Goal: Information Seeking & Learning: Learn about a topic

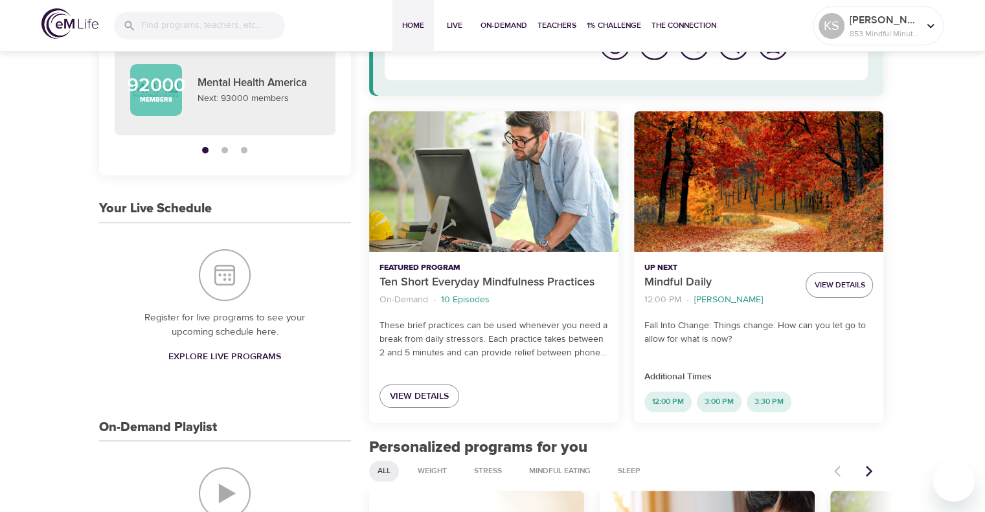
scroll to position [186, 0]
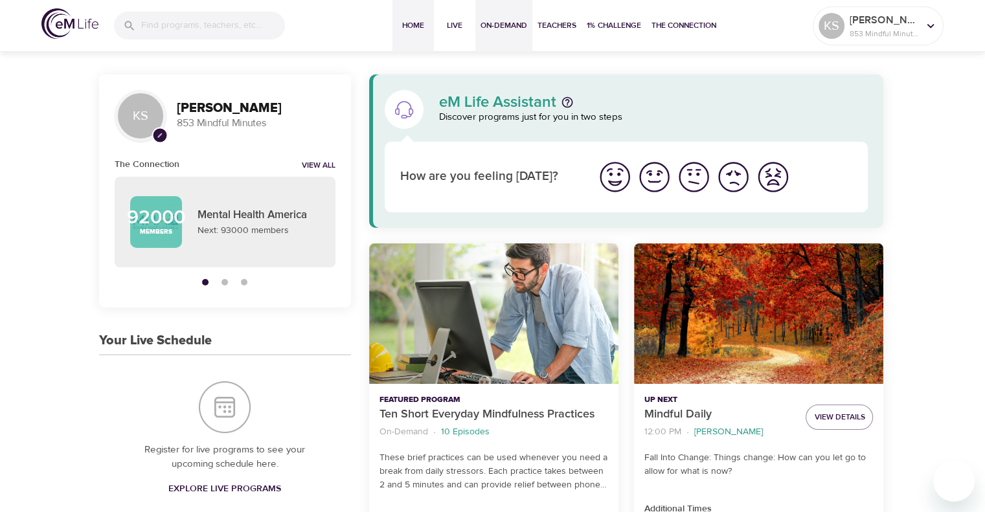
click at [505, 25] on span "On-Demand" at bounding box center [503, 26] width 47 height 14
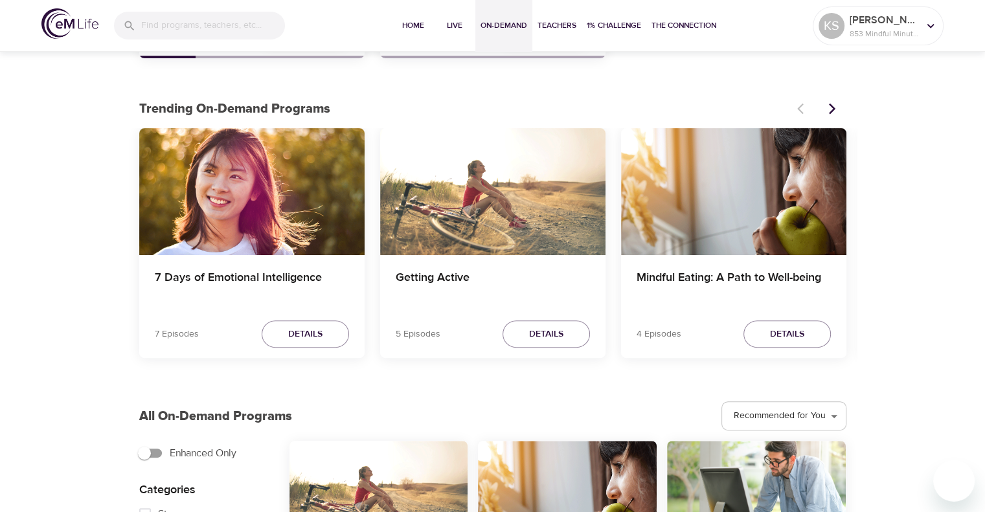
scroll to position [329, 0]
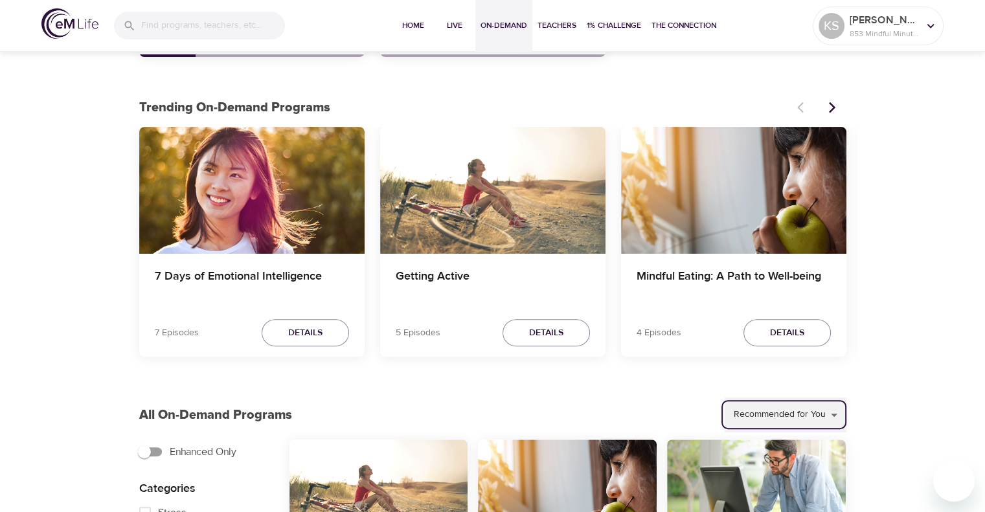
click at [766, 416] on select "Recommended for You Trending Now Recently Added" at bounding box center [785, 414] width 122 height 35
click at [795, 331] on span "Details" at bounding box center [787, 333] width 34 height 16
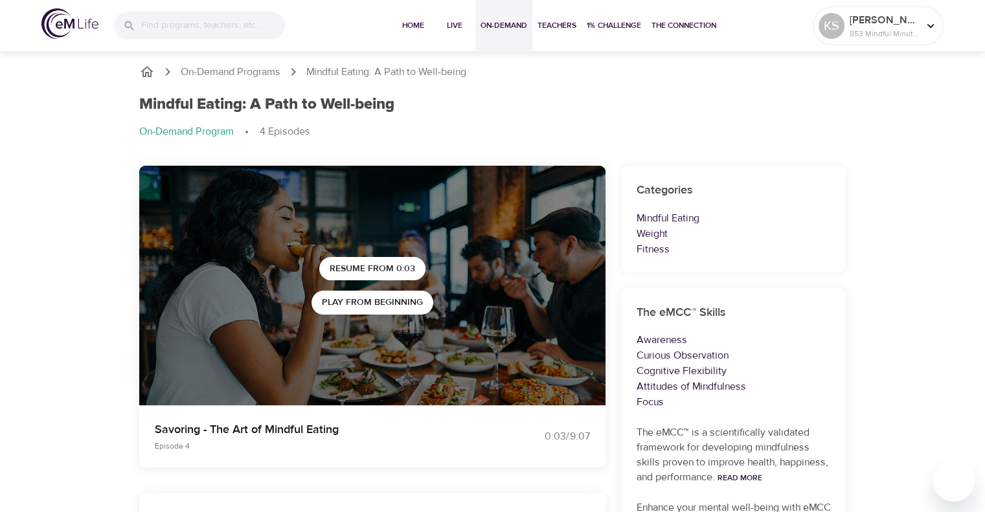
click at [495, 25] on span "On-Demand" at bounding box center [503, 26] width 47 height 14
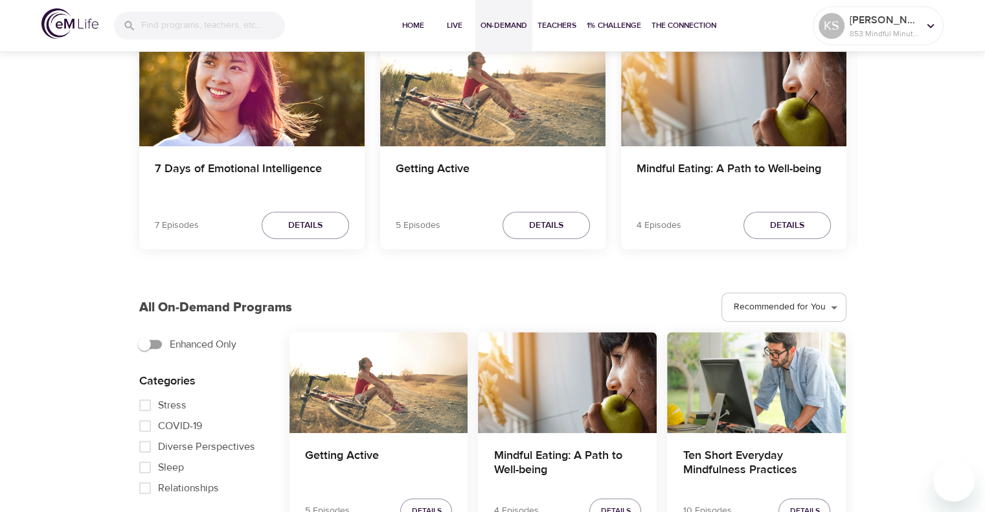
scroll to position [438, 0]
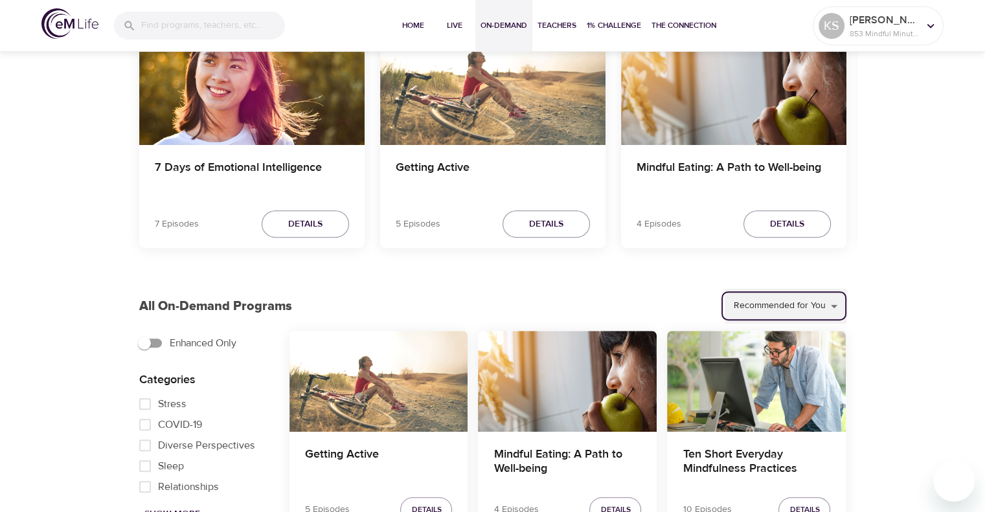
click at [810, 289] on select "Recommended for You Trending Now Recently Added" at bounding box center [785, 306] width 122 height 35
select select "recent"
click at [725, 289] on select "Recommended for You Trending Now Recently Added" at bounding box center [785, 306] width 122 height 35
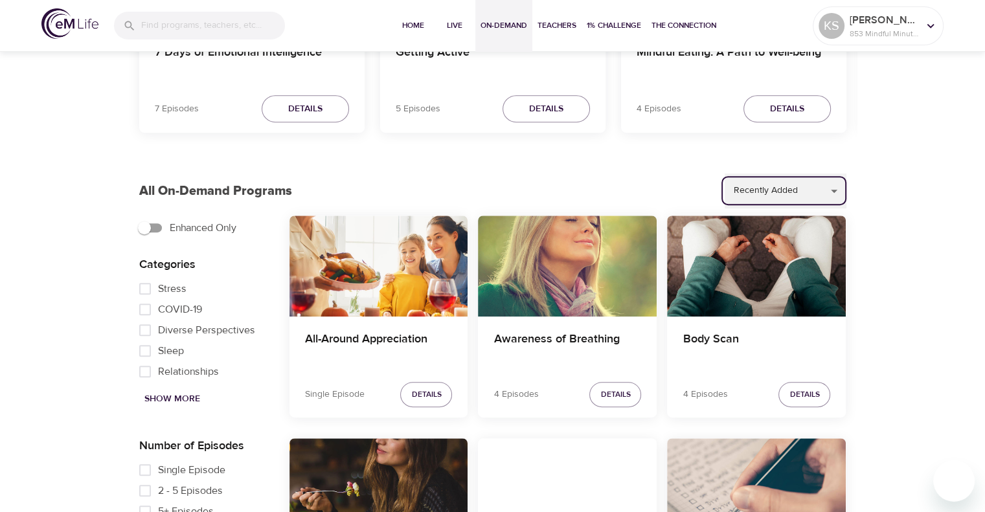
scroll to position [605, 0]
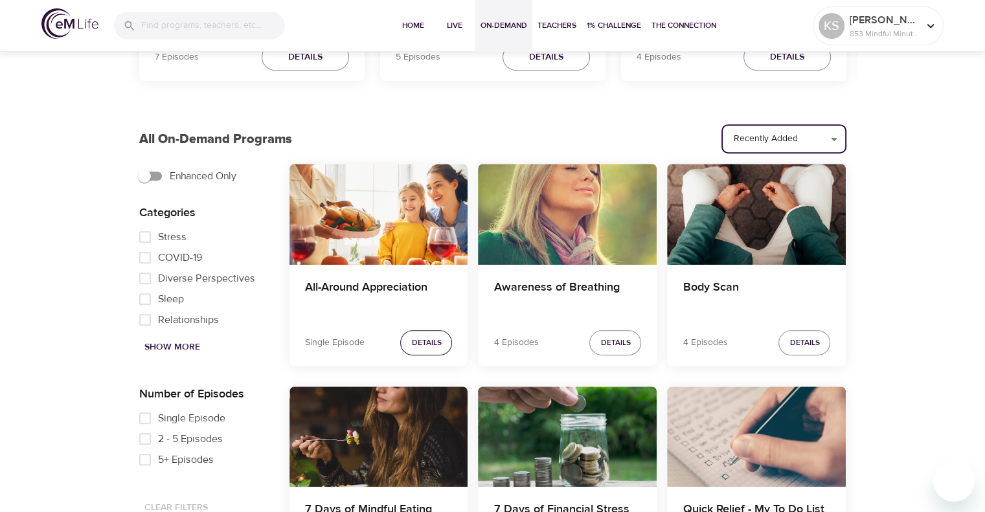
click at [429, 341] on span "Details" at bounding box center [426, 343] width 30 height 14
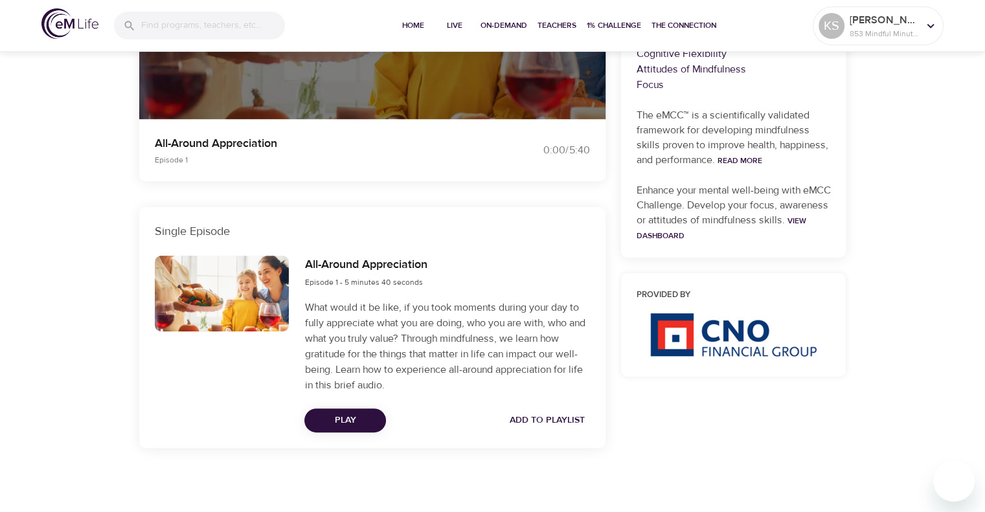
scroll to position [368, 0]
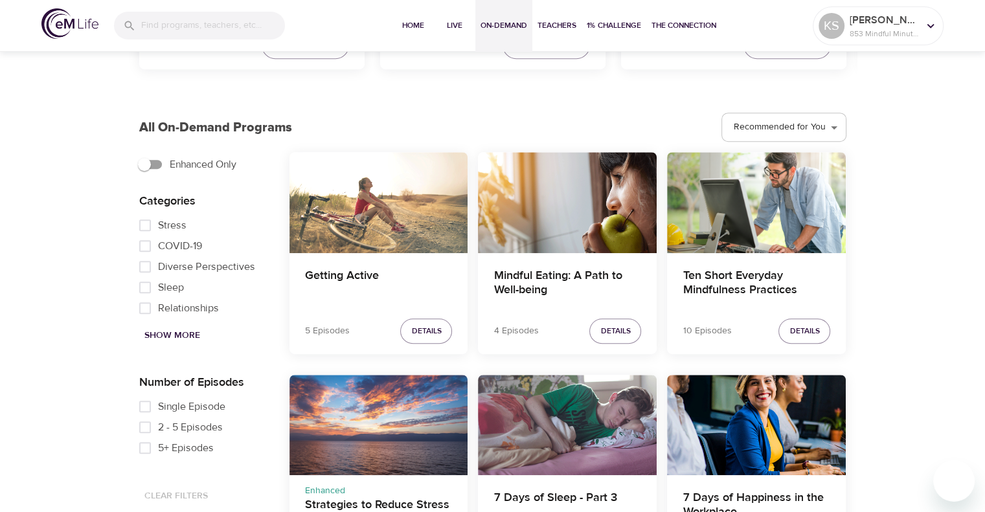
scroll to position [616, 0]
click at [753, 137] on select "Recommended for You Trending Now Recently Added" at bounding box center [785, 127] width 122 height 35
select select "recent"
click at [725, 110] on select "Recommended for You Trending Now Recently Added" at bounding box center [785, 127] width 122 height 35
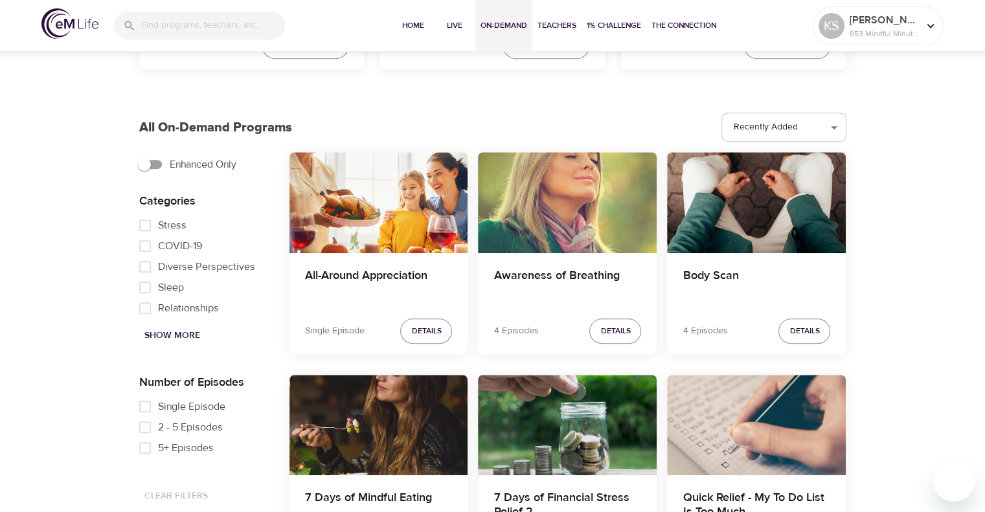
drag, startPoint x: 600, startPoint y: 328, endPoint x: 591, endPoint y: 316, distance: 15.3
click at [591, 316] on div "4 Episodes Details" at bounding box center [567, 334] width 179 height 39
click at [617, 330] on span "Details" at bounding box center [615, 331] width 30 height 14
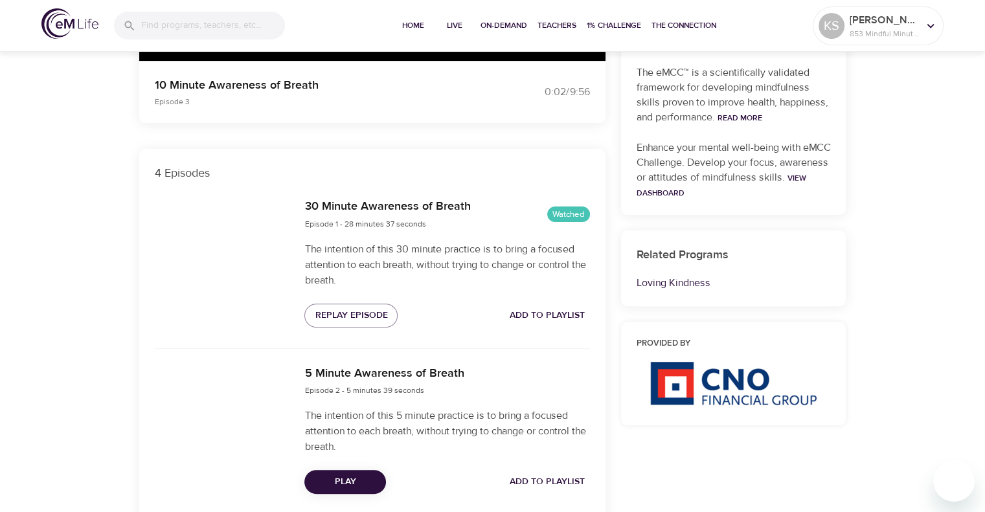
scroll to position [345, 0]
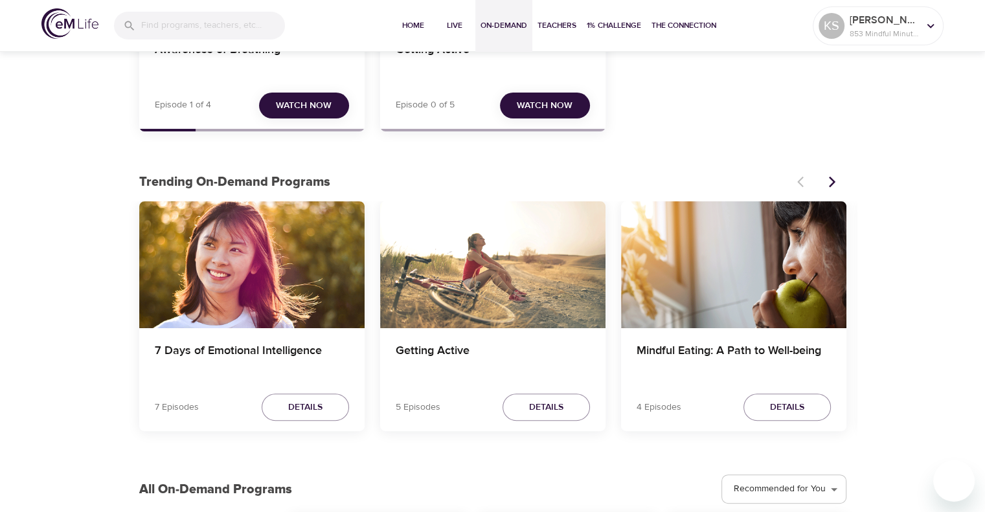
scroll to position [345, 0]
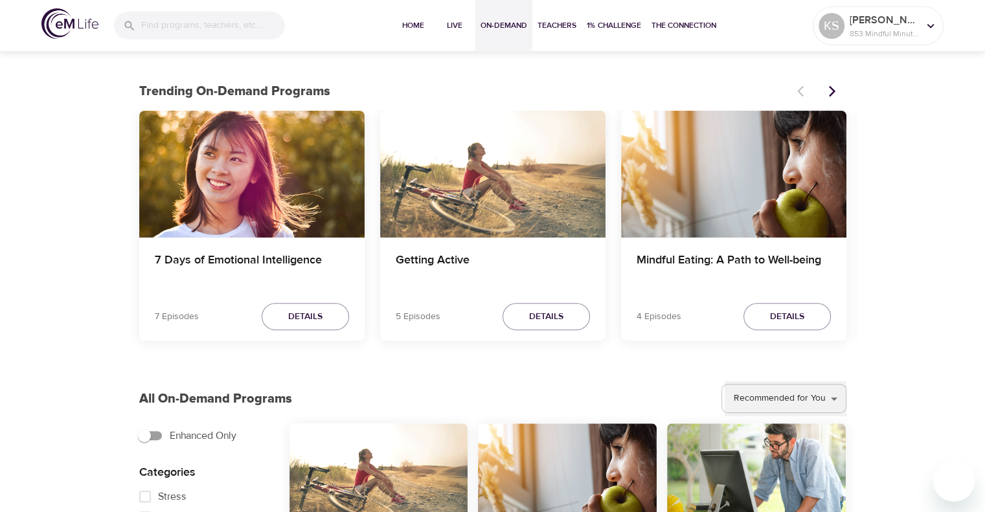
click at [740, 386] on select "Recommended for You Trending Now Recently Added" at bounding box center [785, 398] width 122 height 35
select select "recent"
click at [725, 381] on select "Recommended for You Trending Now Recently Added" at bounding box center [785, 398] width 122 height 35
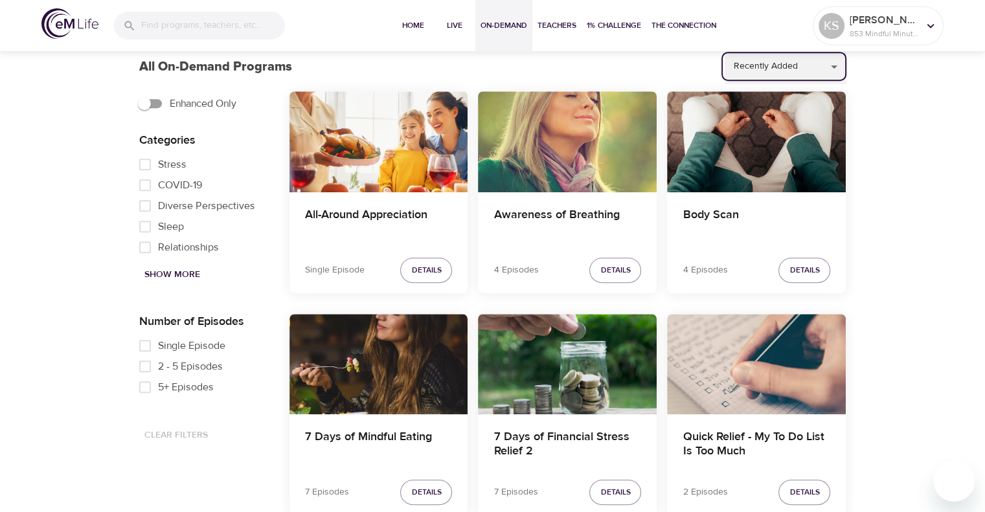
scroll to position [679, 0]
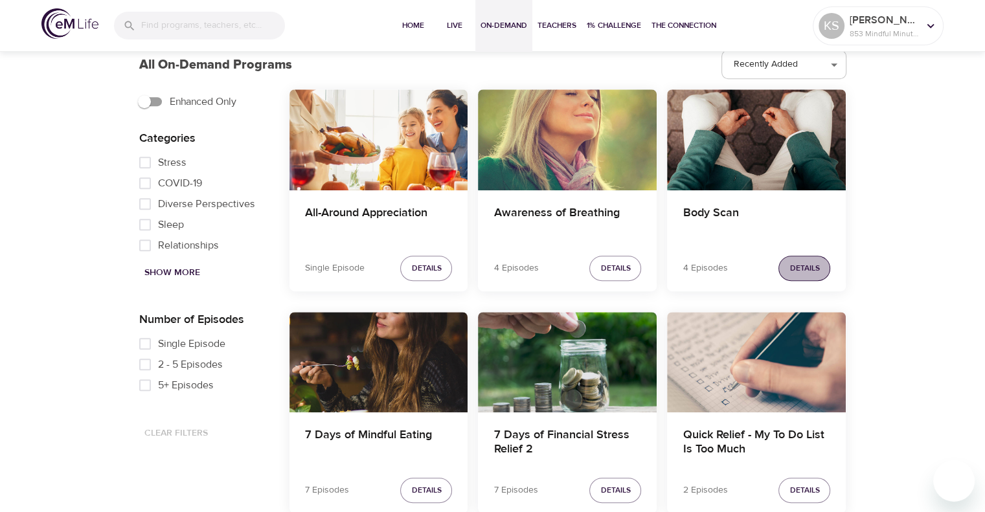
click at [800, 274] on button "Details" at bounding box center [804, 268] width 52 height 25
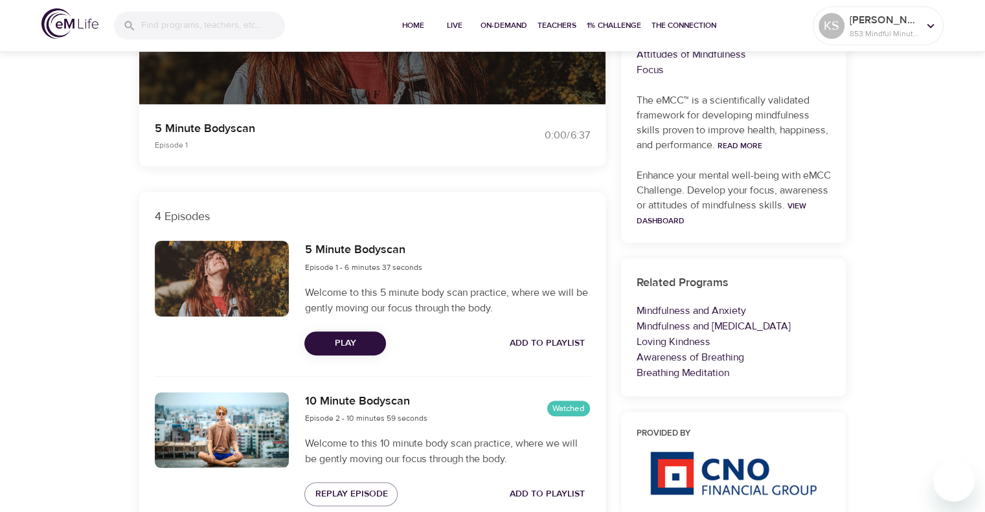
scroll to position [296, 0]
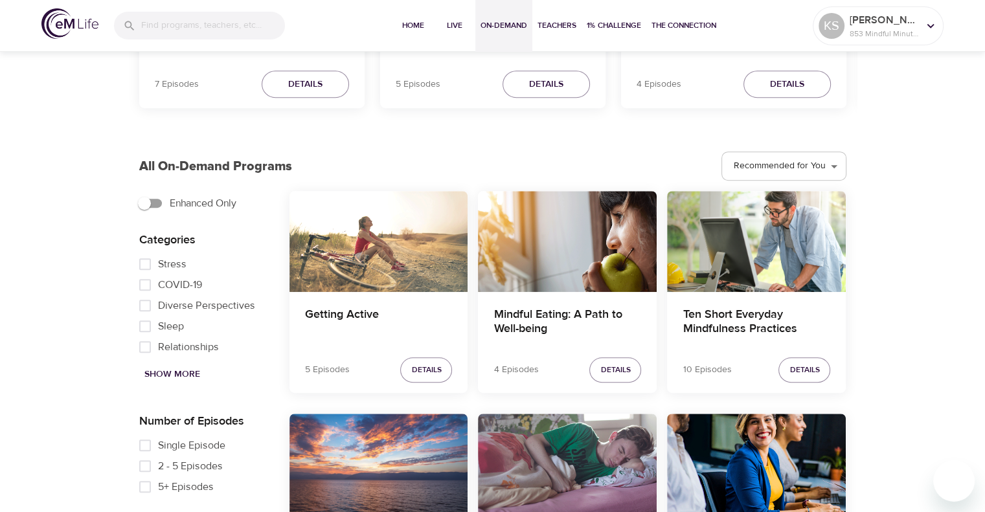
scroll to position [577, 0]
click at [194, 375] on span "Show More" at bounding box center [172, 374] width 56 height 16
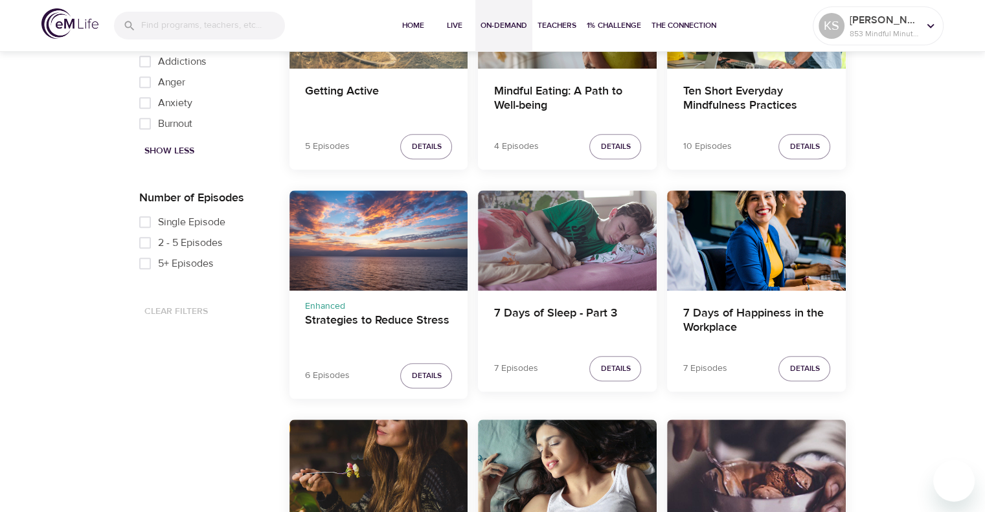
scroll to position [804, 0]
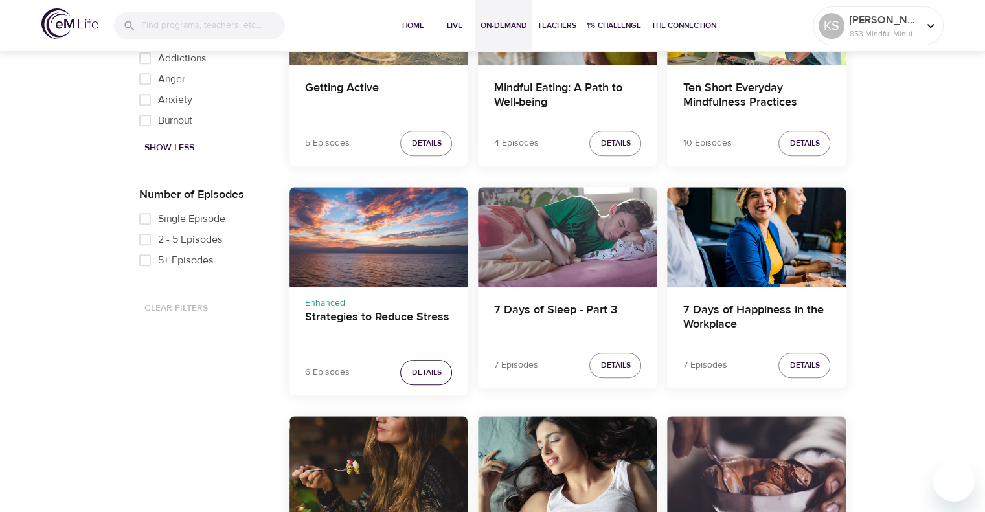
click at [431, 375] on span "Details" at bounding box center [426, 373] width 30 height 14
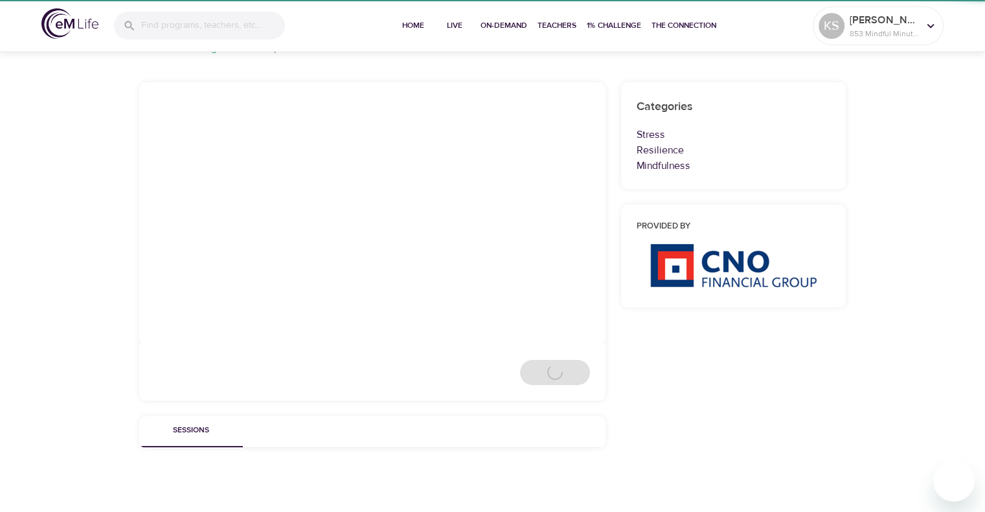
scroll to position [696, 0]
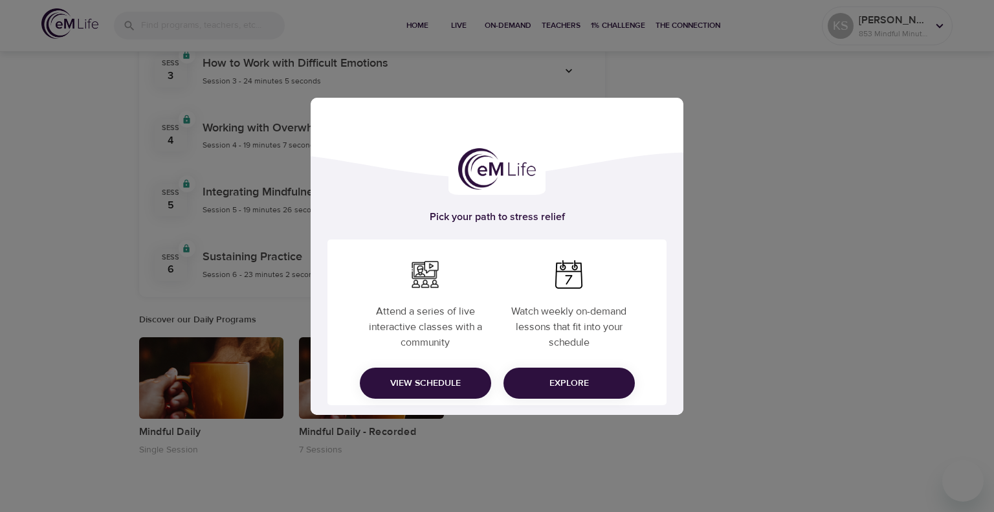
click at [740, 305] on div "Pick your path to stress relief Attend a series of live interactive classes wit…" at bounding box center [497, 256] width 994 height 512
click at [603, 372] on button "Explore" at bounding box center [569, 383] width 131 height 31
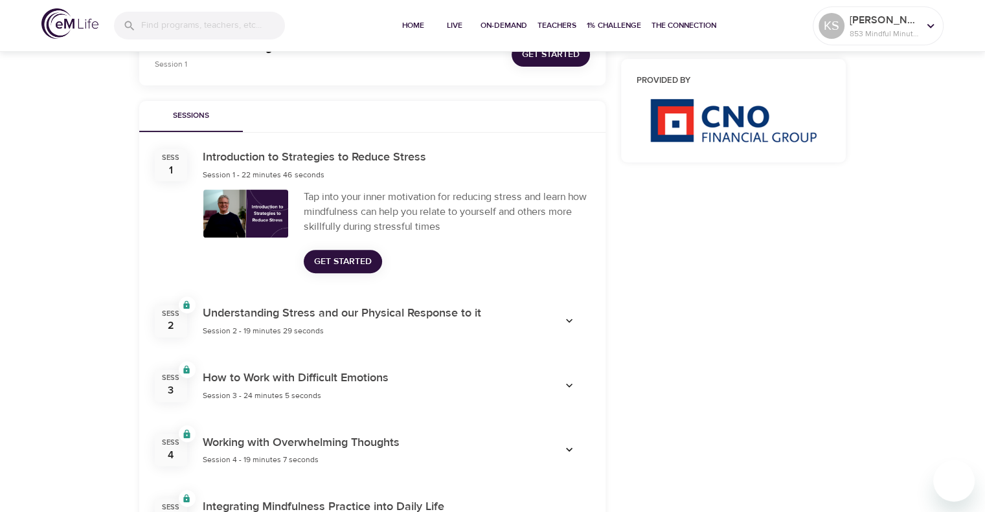
scroll to position [361, 0]
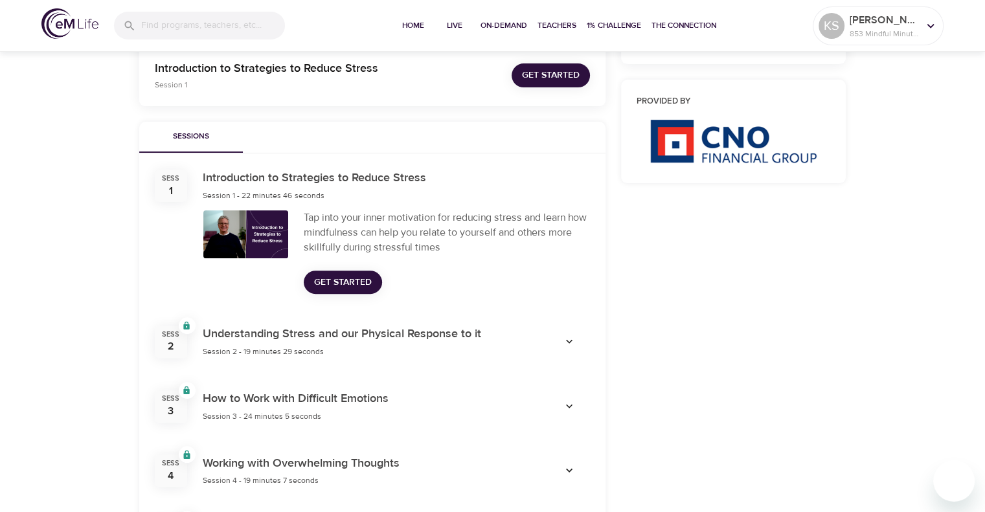
click at [355, 287] on span "Get Started" at bounding box center [343, 282] width 58 height 16
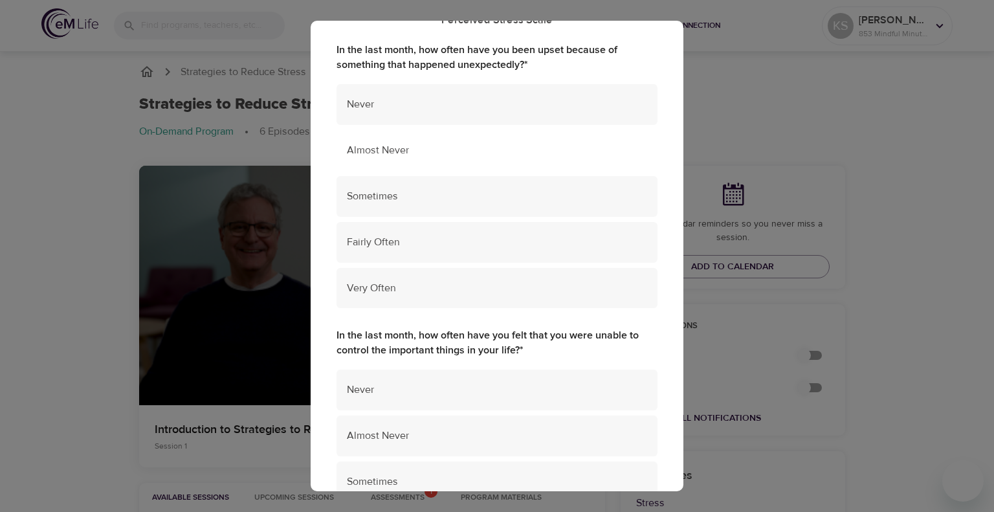
scroll to position [54, 0]
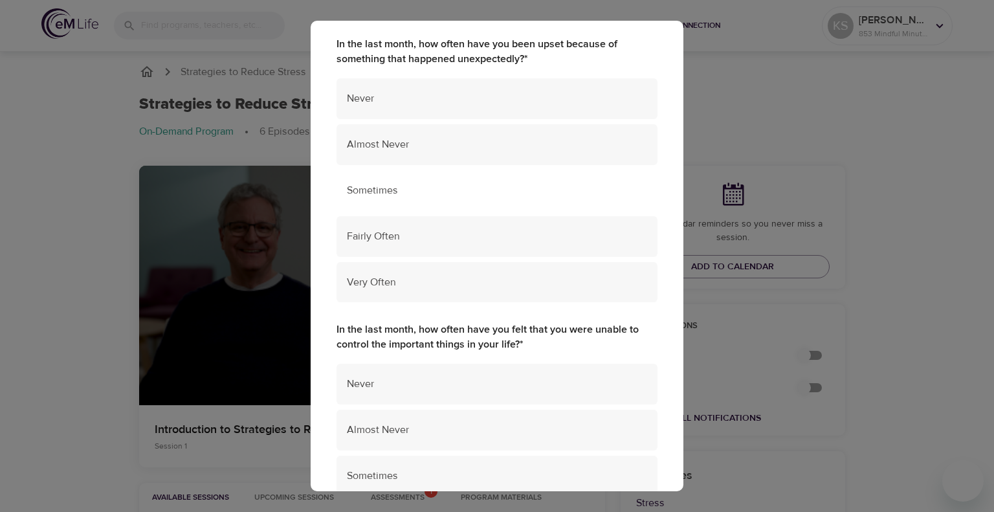
click at [451, 189] on span "Sometimes" at bounding box center [497, 190] width 300 height 15
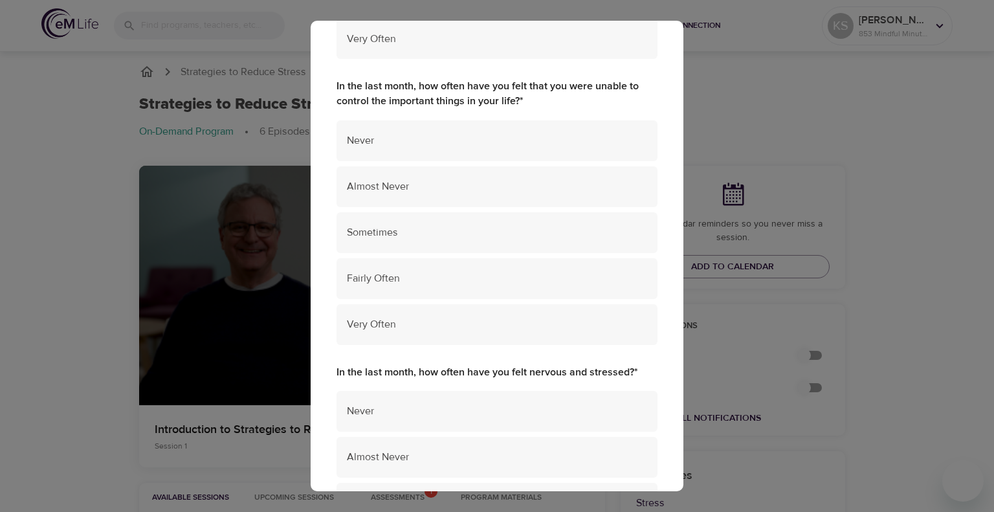
scroll to position [299, 0]
click at [478, 178] on span "Almost Never" at bounding box center [497, 185] width 300 height 15
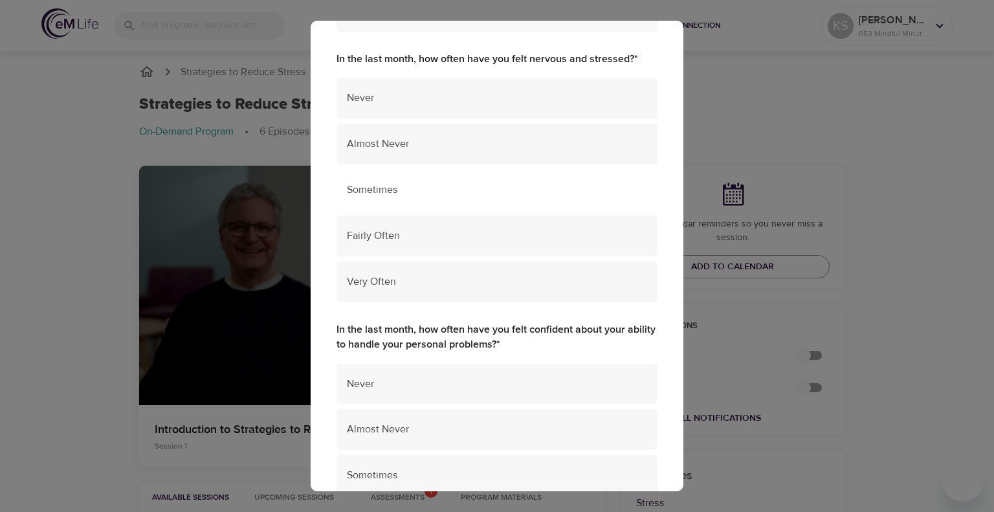
click at [480, 181] on div "Sometimes" at bounding box center [497, 190] width 321 height 41
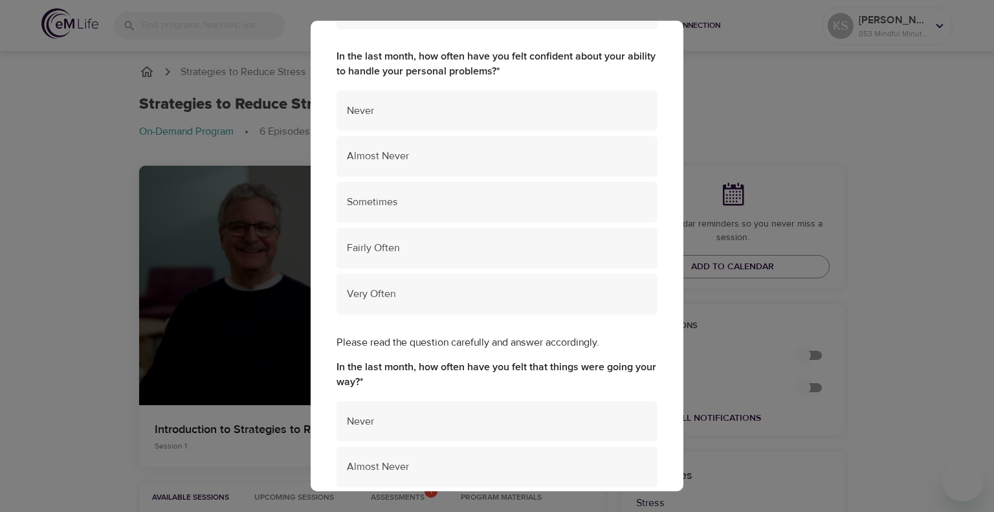
scroll to position [911, 0]
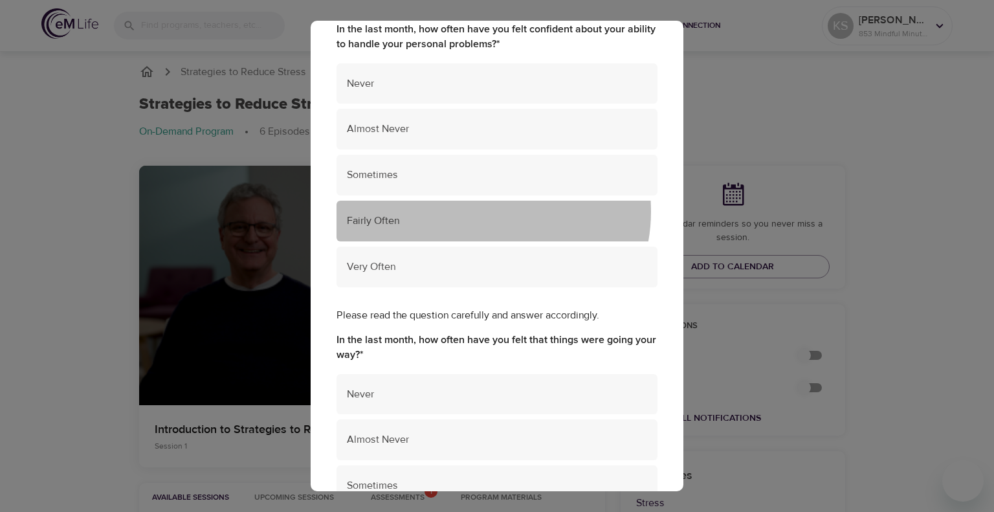
click at [484, 211] on div "Fairly Often" at bounding box center [497, 221] width 321 height 41
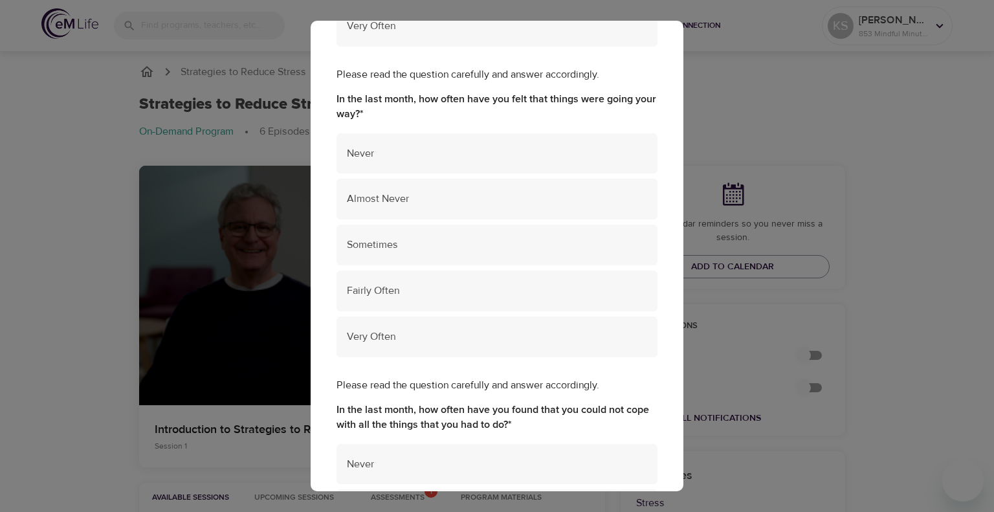
scroll to position [1152, 0]
click at [474, 315] on ul "Never Almost Never Sometimes Fairly Often Very Often" at bounding box center [497, 247] width 321 height 239
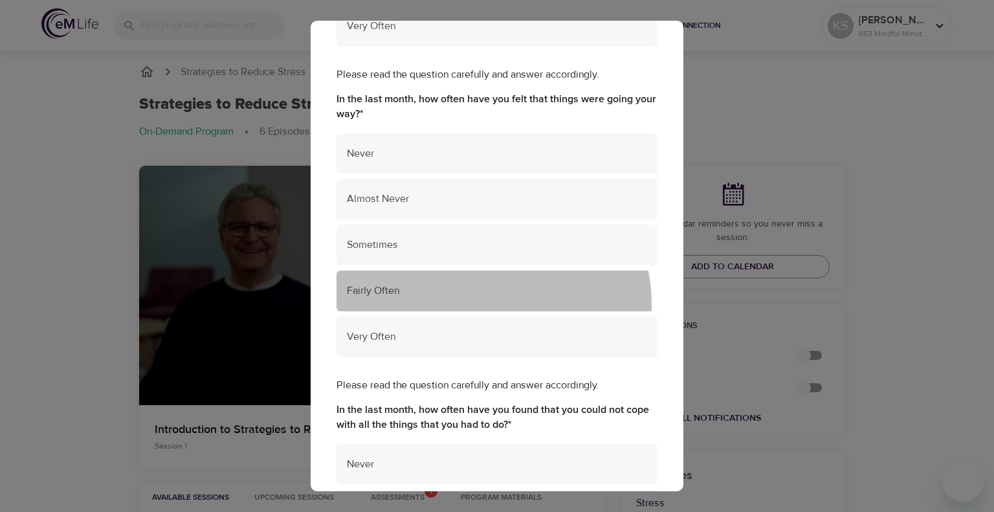
click at [476, 305] on div "Fairly Often" at bounding box center [497, 291] width 321 height 41
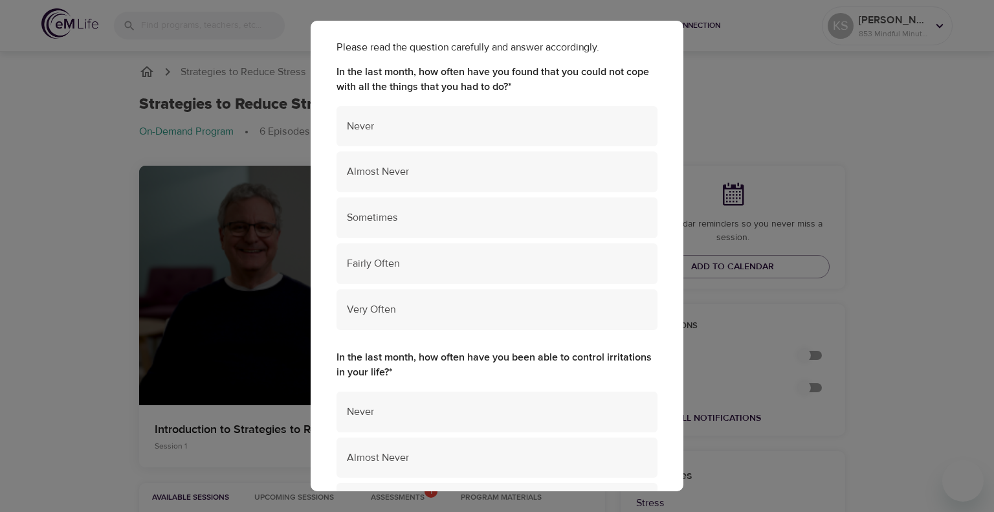
scroll to position [1491, 0]
click at [484, 163] on span "Almost Never" at bounding box center [497, 170] width 300 height 15
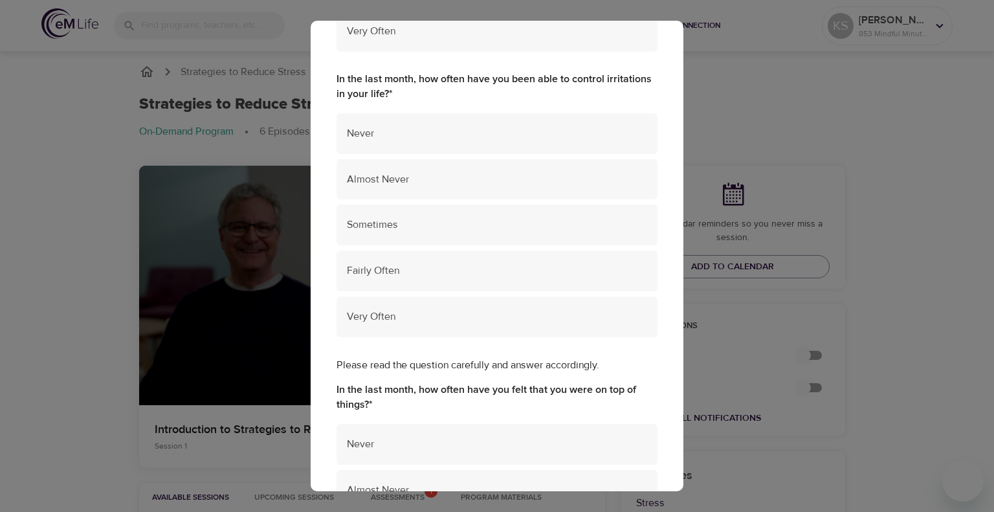
scroll to position [1770, 0]
click at [465, 271] on span "Fairly Often" at bounding box center [497, 269] width 300 height 15
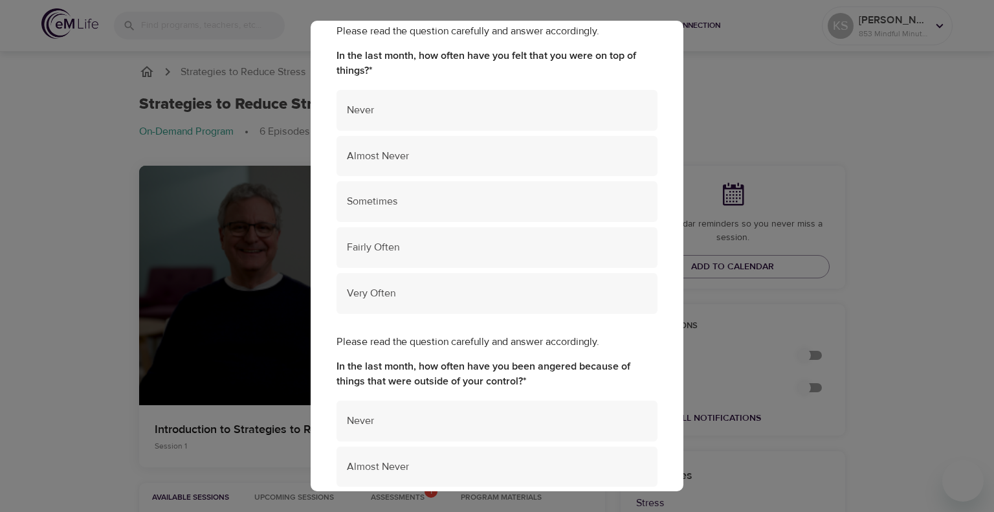
scroll to position [2104, 0]
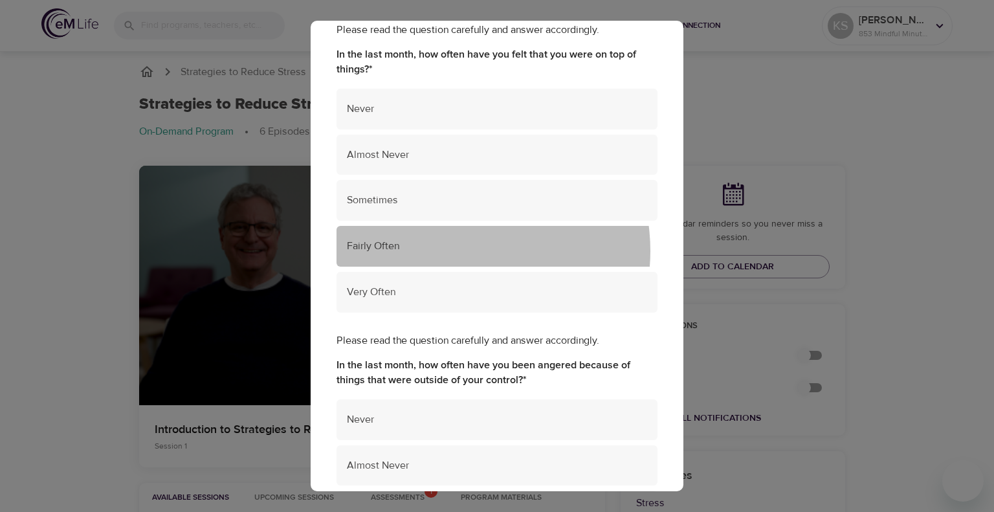
click at [453, 250] on span "Fairly Often" at bounding box center [497, 246] width 300 height 15
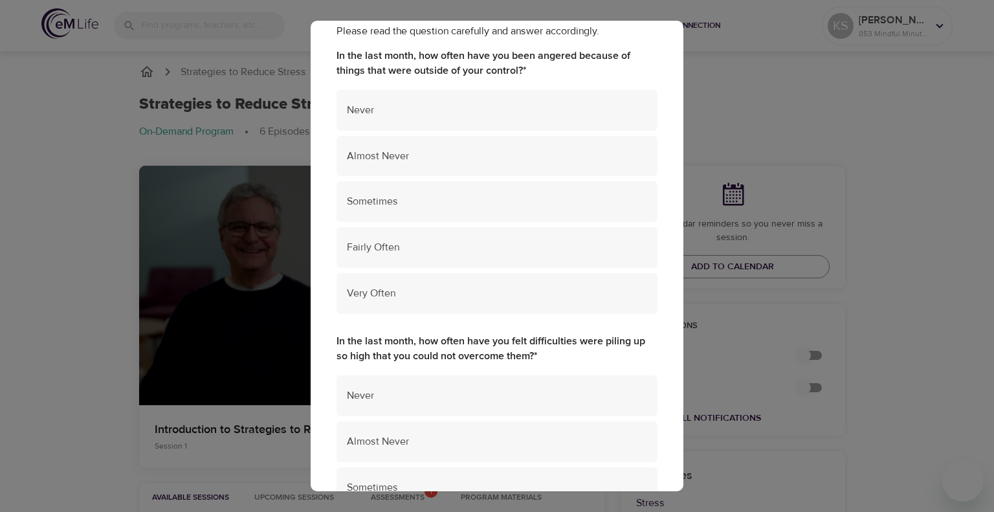
scroll to position [2413, 0]
click at [455, 160] on span "Almost Never" at bounding box center [497, 156] width 300 height 15
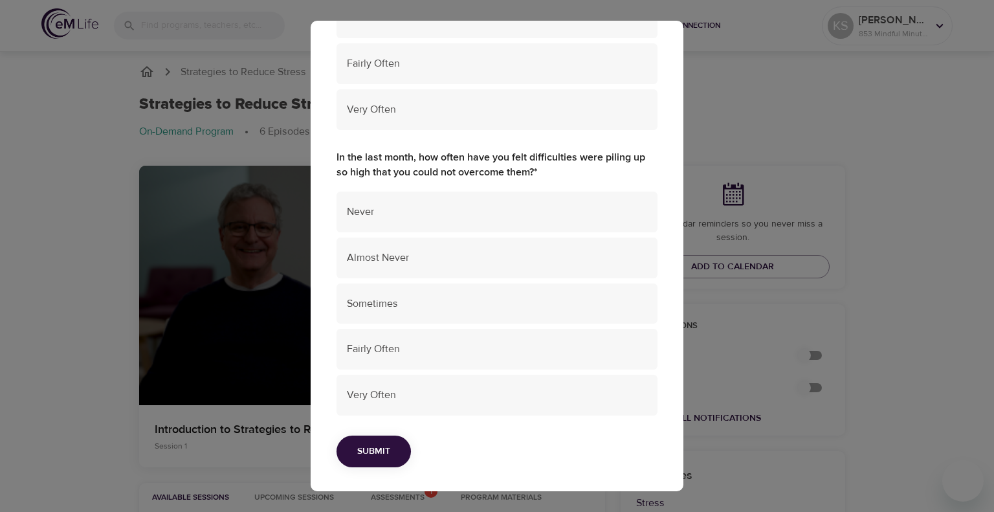
scroll to position [2598, 0]
click at [454, 261] on span "Almost Never" at bounding box center [497, 256] width 300 height 15
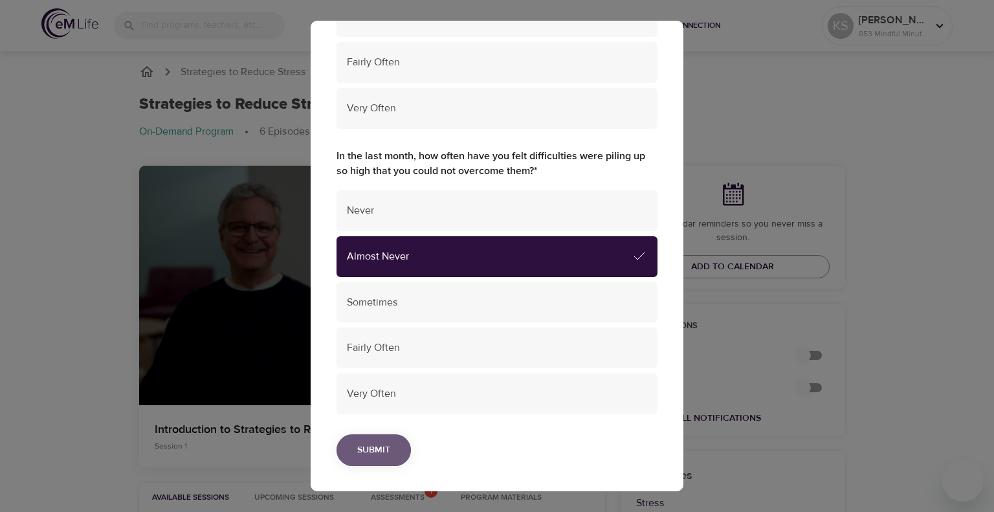
click at [388, 436] on button "Submit" at bounding box center [374, 450] width 74 height 32
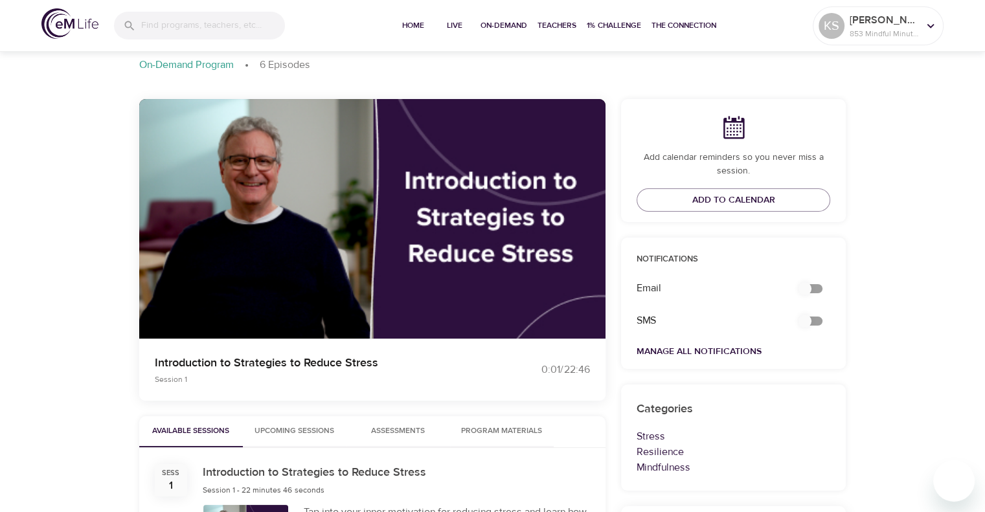
scroll to position [67, 0]
